Goal: Information Seeking & Learning: Learn about a topic

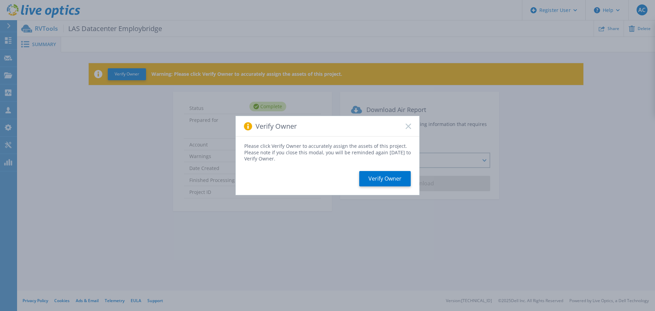
click at [410, 124] on rect at bounding box center [408, 126] width 6 height 6
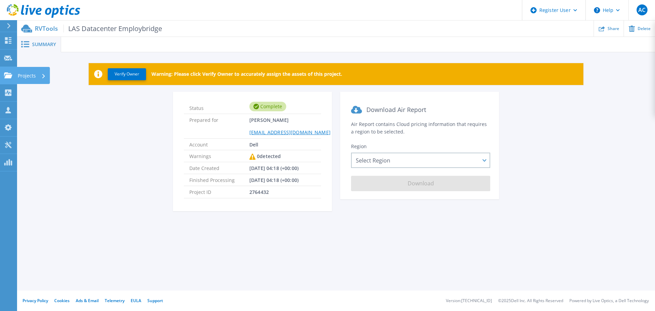
click at [6, 81] on link "Projects Projects" at bounding box center [8, 75] width 17 height 17
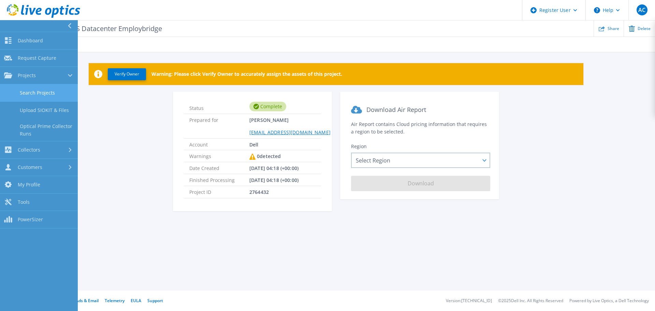
click at [53, 96] on link "Search Projects" at bounding box center [39, 92] width 78 height 17
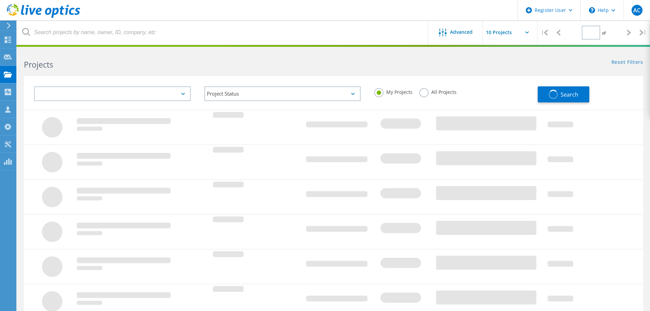
type input "1"
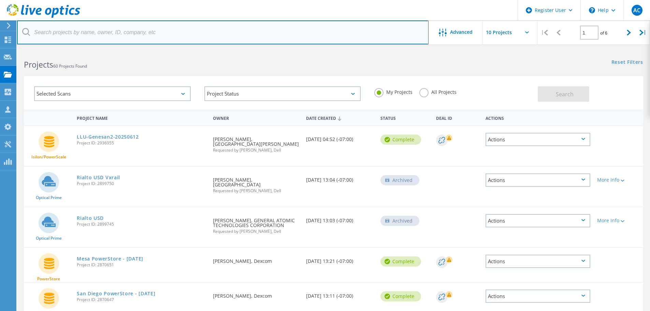
click at [145, 35] on input "text" at bounding box center [222, 32] width 411 height 24
type input "fidelis"
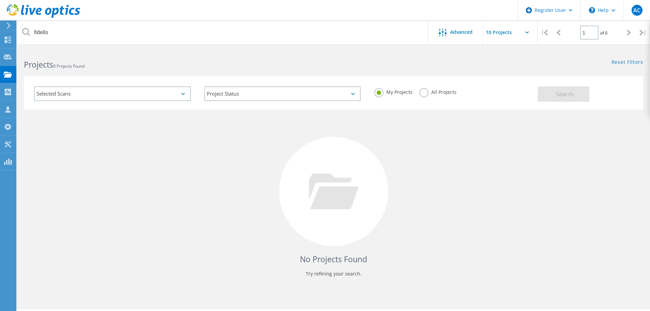
click at [422, 94] on label "All Projects" at bounding box center [437, 91] width 37 height 6
click at [0, 0] on input "All Projects" at bounding box center [0, 0] width 0 height 0
click at [556, 93] on span "Search" at bounding box center [564, 94] width 18 height 8
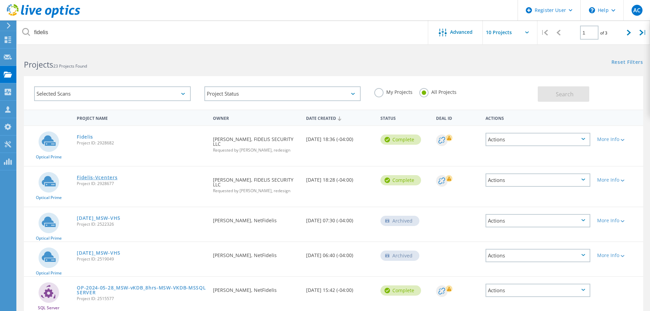
click at [105, 175] on link "Fidelis-Vcenters" at bounding box center [97, 177] width 41 height 5
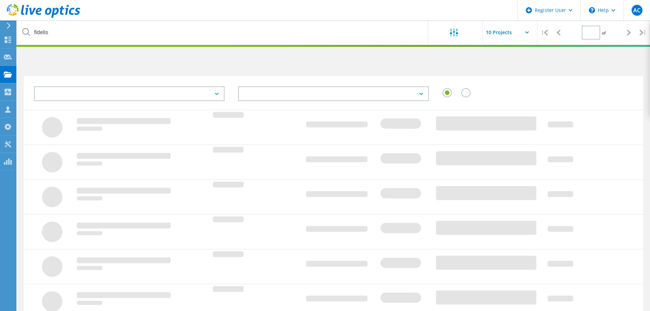
type input "1"
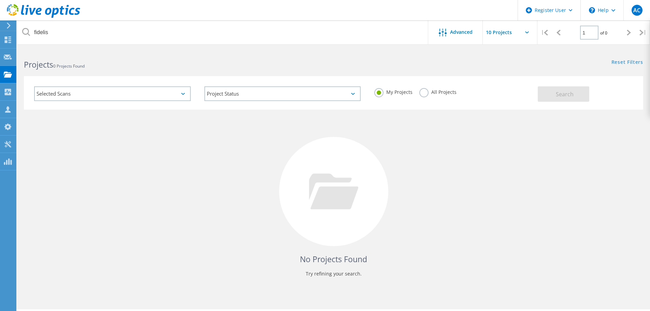
click at [418, 90] on div "My Projects All Projects" at bounding box center [452, 91] width 170 height 25
click at [429, 92] on label "All Projects" at bounding box center [437, 91] width 37 height 6
click at [0, 0] on input "All Projects" at bounding box center [0, 0] width 0 height 0
click at [548, 87] on button "Search" at bounding box center [562, 93] width 51 height 15
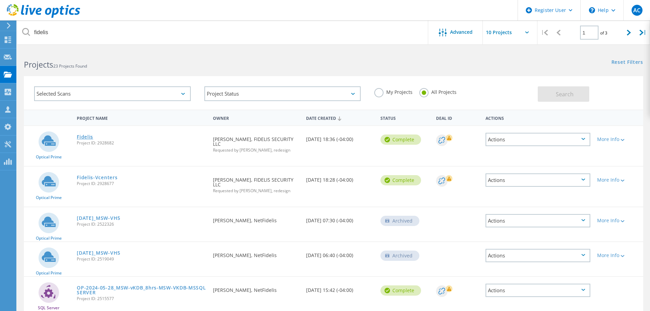
click at [87, 138] on link "Fidelis" at bounding box center [85, 136] width 16 height 5
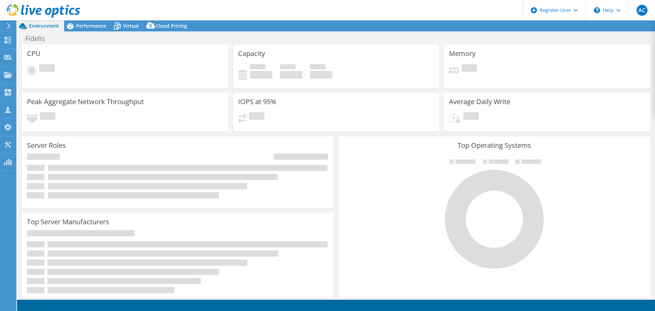
select select "USD"
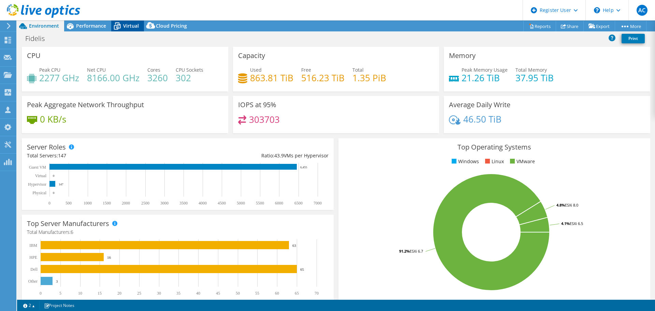
click at [134, 23] on span "Virtual" at bounding box center [131, 26] width 16 height 6
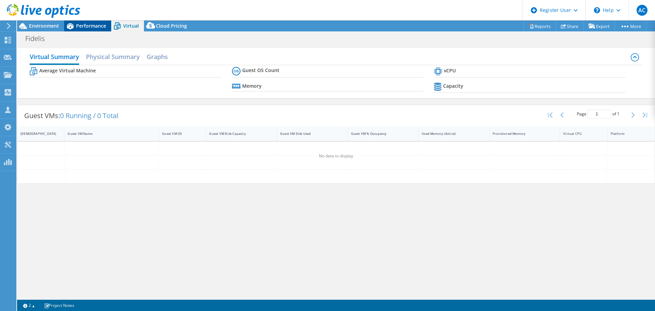
click at [102, 29] on span "Performance" at bounding box center [91, 26] width 30 height 6
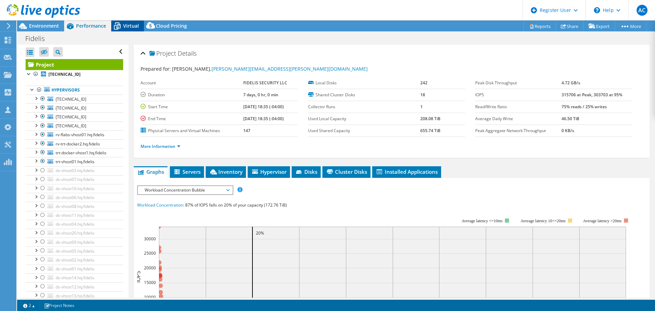
click at [120, 27] on icon at bounding box center [117, 26] width 12 height 12
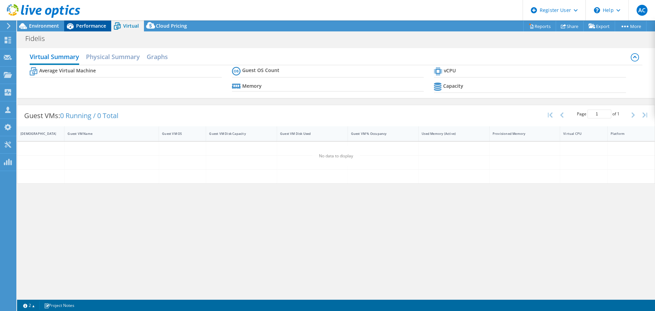
click at [95, 27] on span "Performance" at bounding box center [91, 26] width 30 height 6
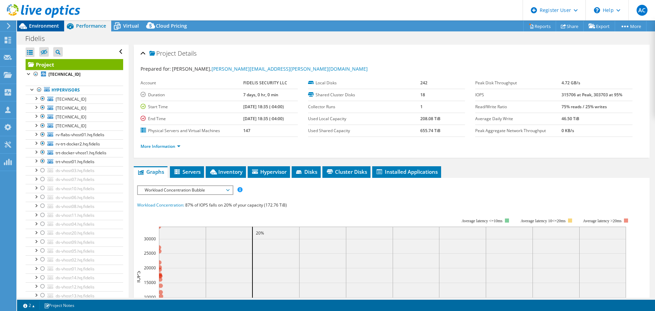
click at [56, 28] on span "Environment" at bounding box center [44, 26] width 30 height 6
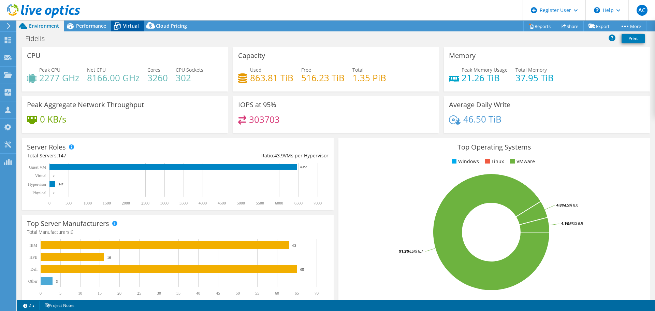
click at [120, 29] on icon at bounding box center [117, 26] width 12 height 12
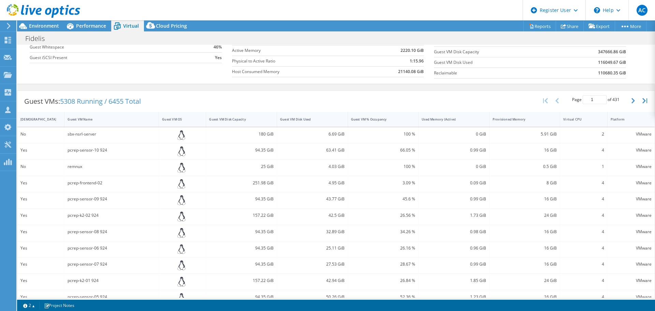
scroll to position [136, 0]
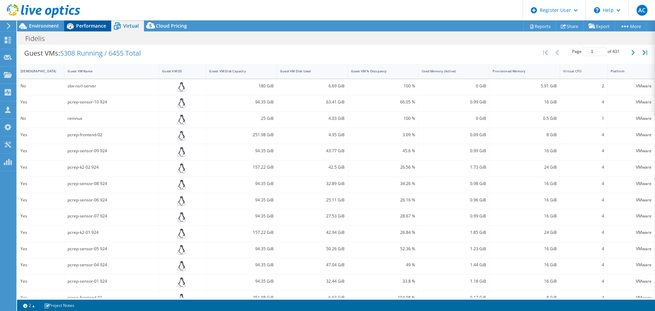
click at [100, 21] on div "Performance" at bounding box center [87, 25] width 47 height 11
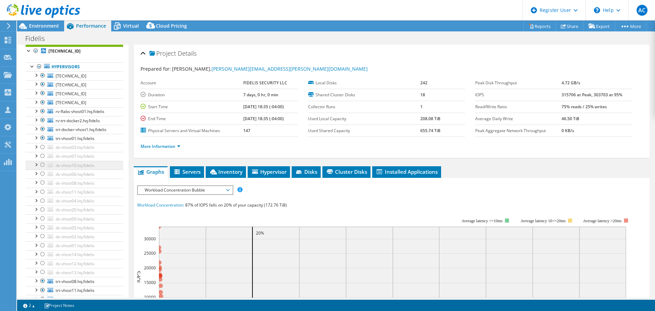
scroll to position [0, 0]
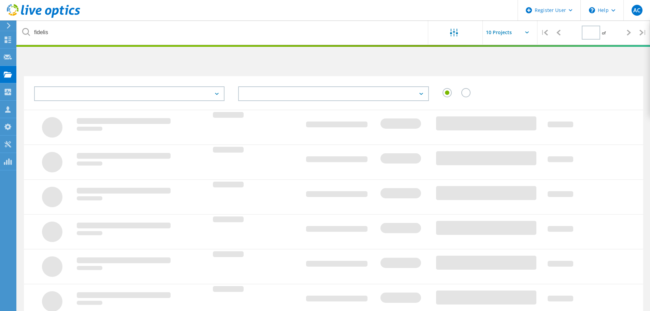
type input "1"
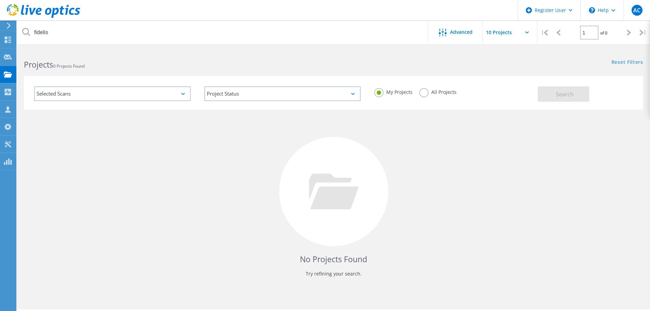
click at [432, 94] on label "All Projects" at bounding box center [437, 91] width 37 height 6
click at [0, 0] on input "All Projects" at bounding box center [0, 0] width 0 height 0
click at [557, 92] on span "Search" at bounding box center [564, 94] width 18 height 8
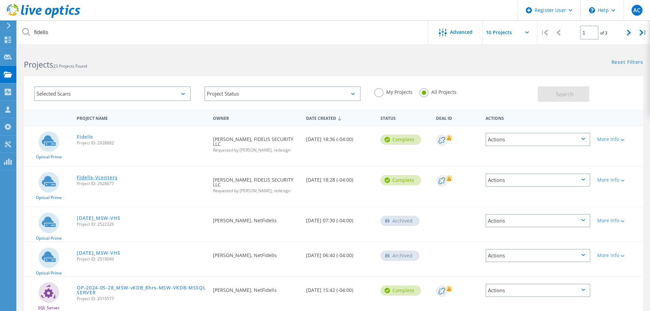
click at [81, 175] on link "Fidelis-Vcenters" at bounding box center [97, 177] width 41 height 5
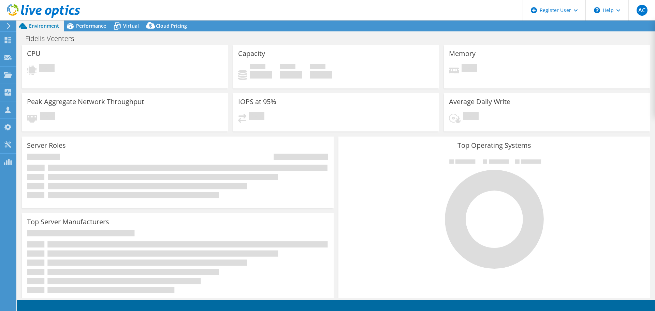
select select "USD"
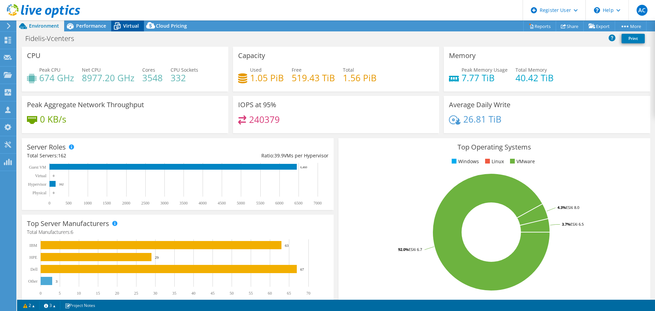
click at [115, 27] on icon at bounding box center [117, 26] width 12 height 12
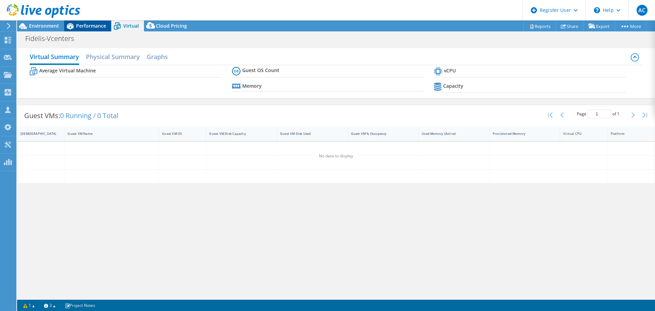
click at [99, 25] on span "Performance" at bounding box center [91, 26] width 30 height 6
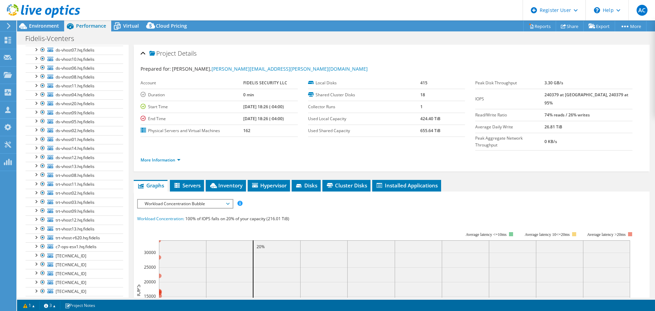
scroll to position [80, 0]
click at [202, 180] on li "Servers" at bounding box center [187, 186] width 34 height 12
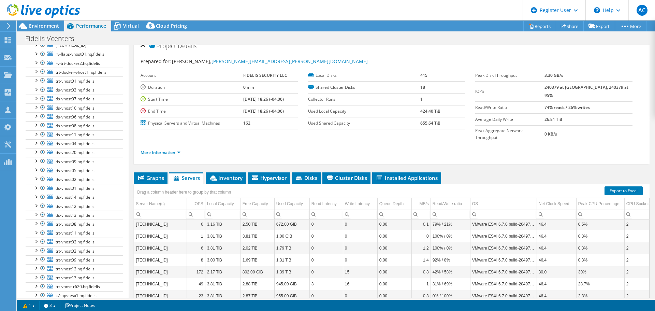
scroll to position [0, 0]
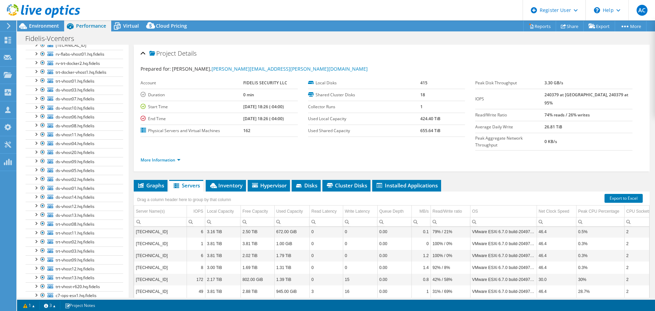
click at [31, 22] on div at bounding box center [40, 11] width 80 height 23
click at [31, 24] on span "Environment" at bounding box center [44, 26] width 30 height 6
